Goal: Use online tool/utility

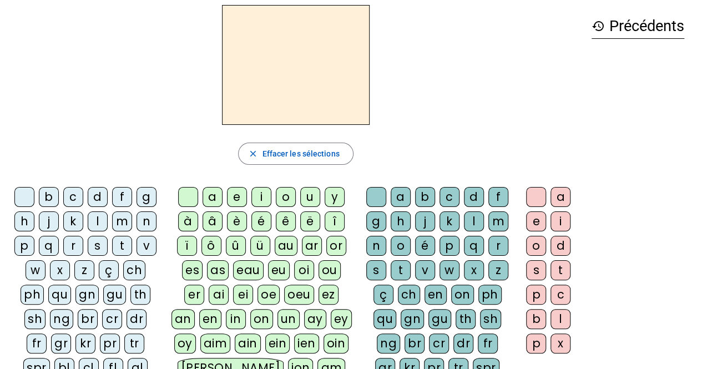
scroll to position [44, 0]
click at [68, 242] on div "r" at bounding box center [73, 245] width 20 height 20
click at [216, 193] on div "a" at bounding box center [213, 196] width 20 height 20
click at [375, 218] on div "g" at bounding box center [376, 221] width 20 height 20
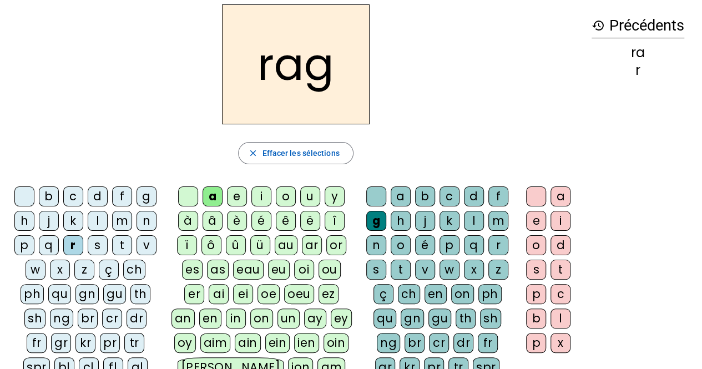
click at [537, 217] on div "e" at bounding box center [536, 221] width 20 height 20
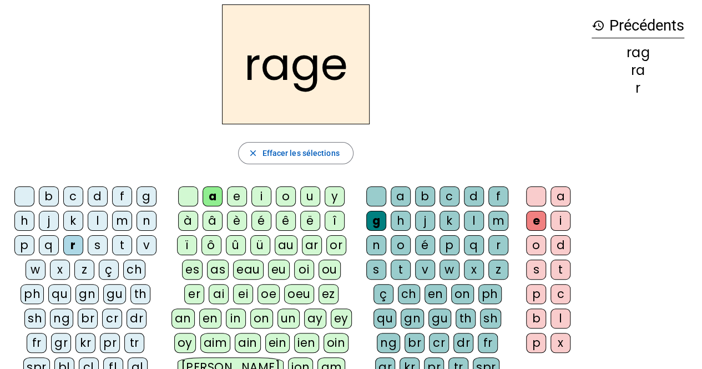
click at [425, 265] on div "v" at bounding box center [425, 270] width 20 height 20
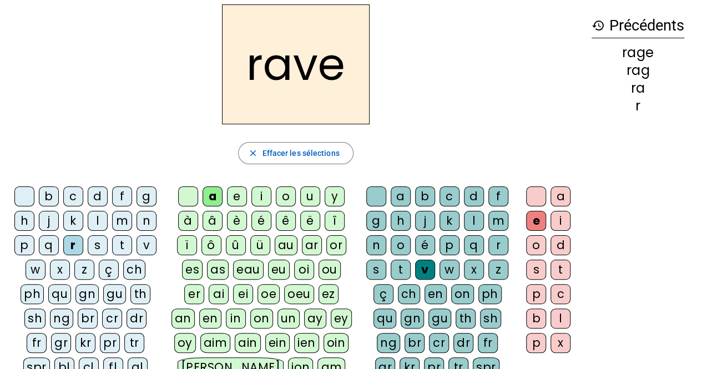
click at [46, 196] on div "b" at bounding box center [49, 196] width 20 height 20
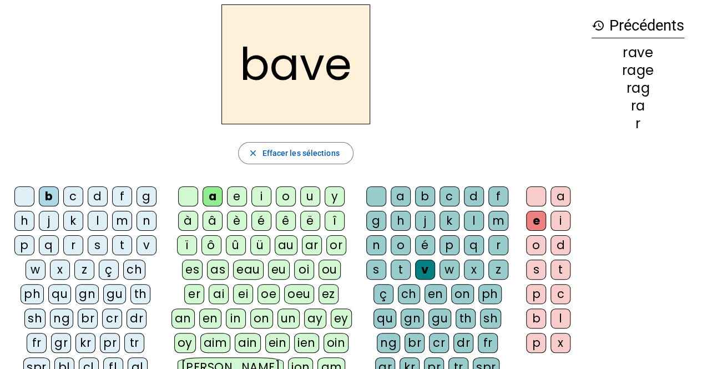
click at [149, 196] on div "g" at bounding box center [146, 196] width 20 height 20
click at [71, 195] on div "c" at bounding box center [73, 196] width 20 height 20
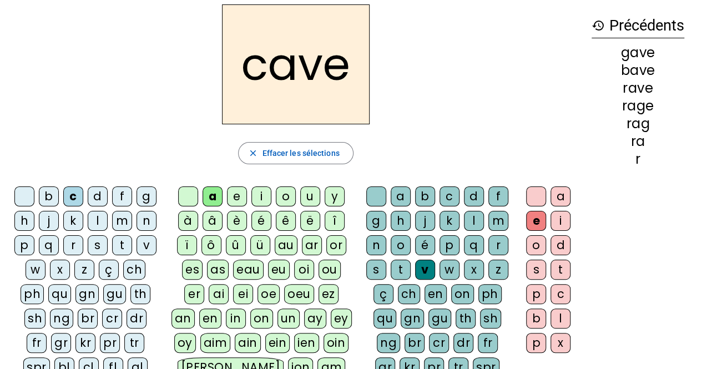
click at [446, 242] on div "p" at bounding box center [449, 245] width 20 height 20
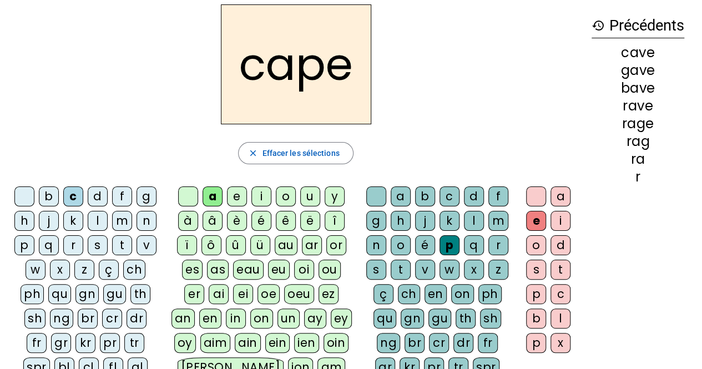
click at [373, 223] on div "g" at bounding box center [376, 221] width 20 height 20
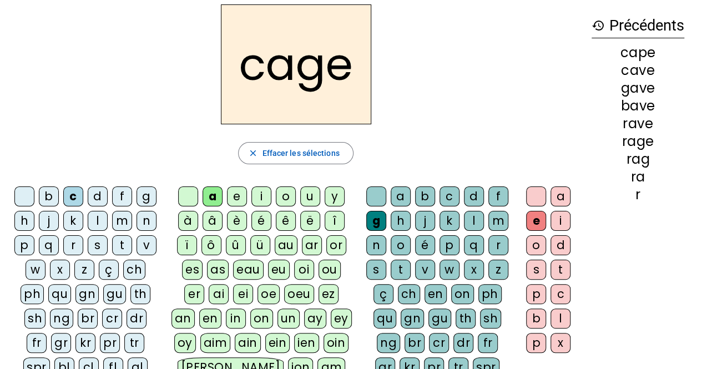
click at [146, 221] on div "n" at bounding box center [146, 221] width 20 height 20
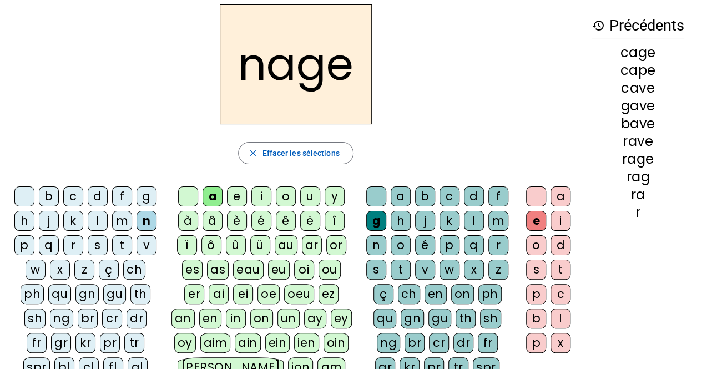
click at [26, 244] on div "p" at bounding box center [24, 245] width 20 height 20
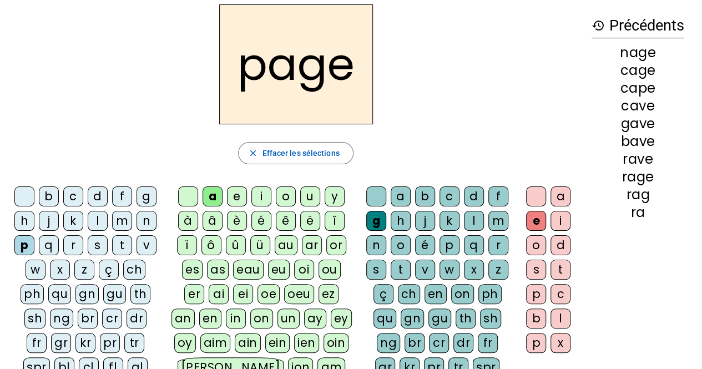
click at [99, 245] on div "s" at bounding box center [98, 245] width 20 height 20
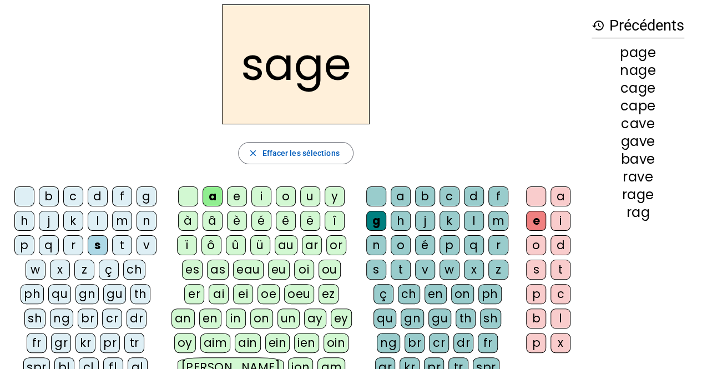
click at [446, 241] on div "p" at bounding box center [449, 245] width 20 height 20
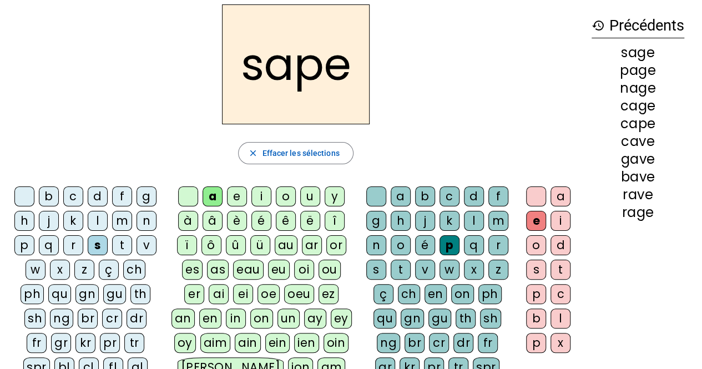
click at [124, 241] on div "t" at bounding box center [122, 245] width 20 height 20
